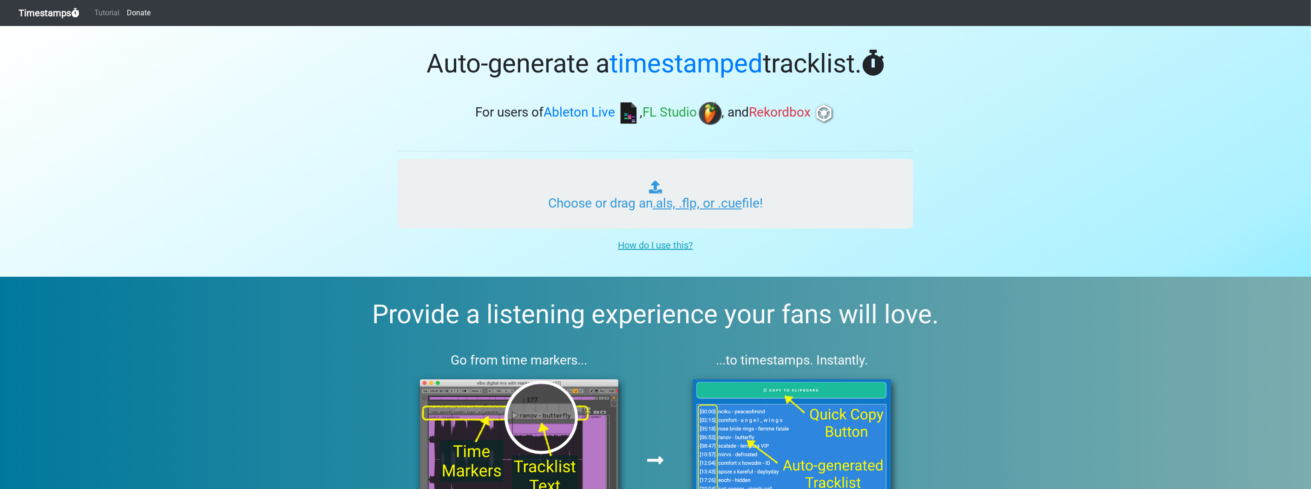
click at [578, 225] on input "Choose or drag an .als, .flp, or .cue file!" at bounding box center [656, 194] width 516 height 70
type input "C:\fakepath\sachoux 1.flp"
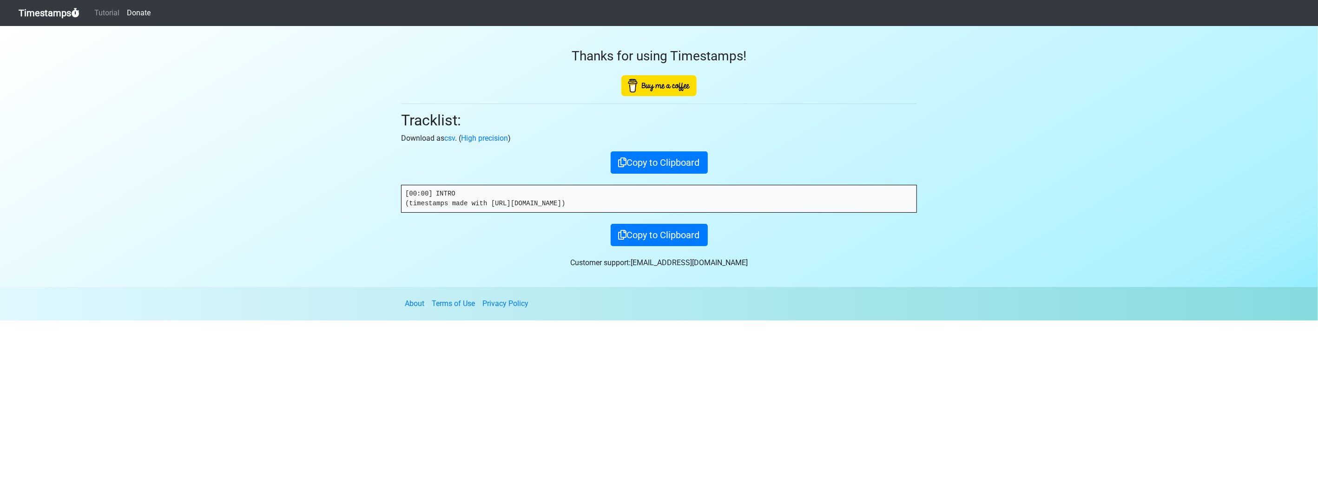
click at [60, 19] on link "Timestamps" at bounding box center [49, 13] width 61 height 19
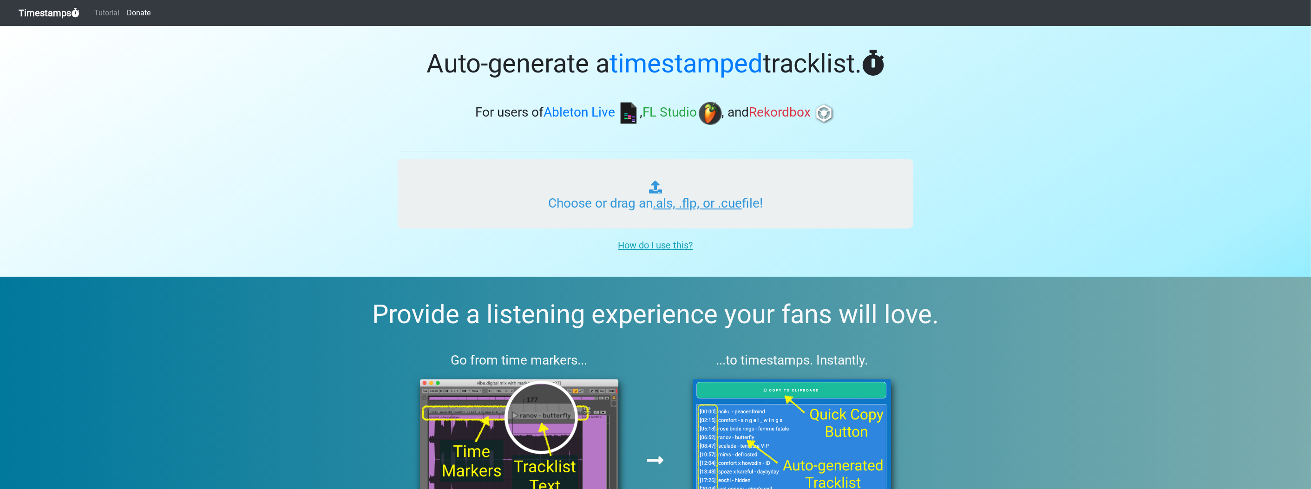
click at [596, 201] on input "Choose or drag an .als, .flp, or .cue file!" at bounding box center [656, 194] width 516 height 70
type input "C:\fakepath\sachoux 1_2.flp"
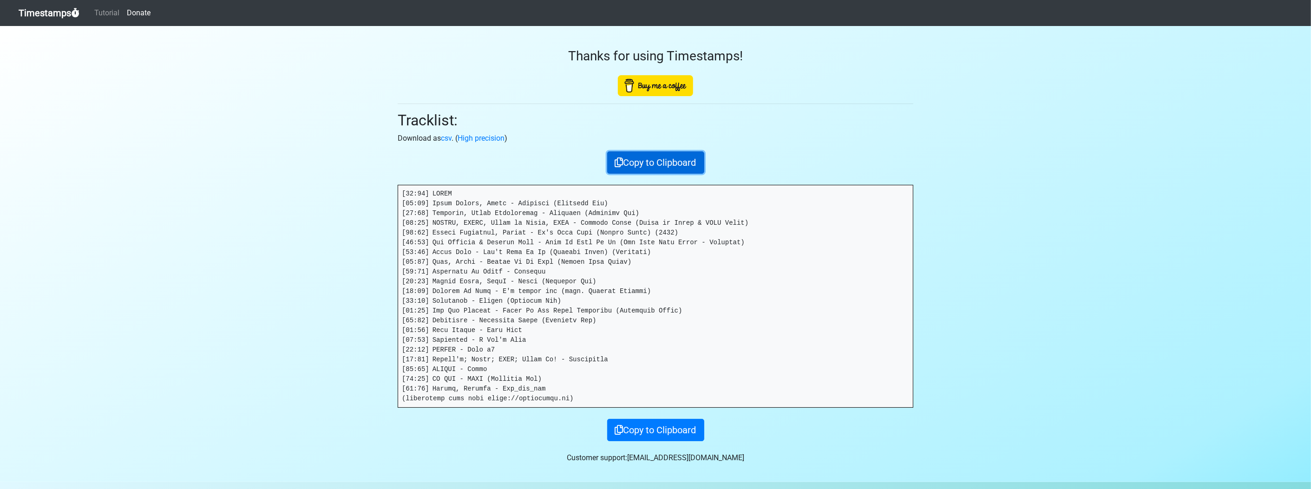
click at [655, 164] on button "Copy to Clipboard" at bounding box center [655, 162] width 97 height 22
